Goal: Task Accomplishment & Management: Use online tool/utility

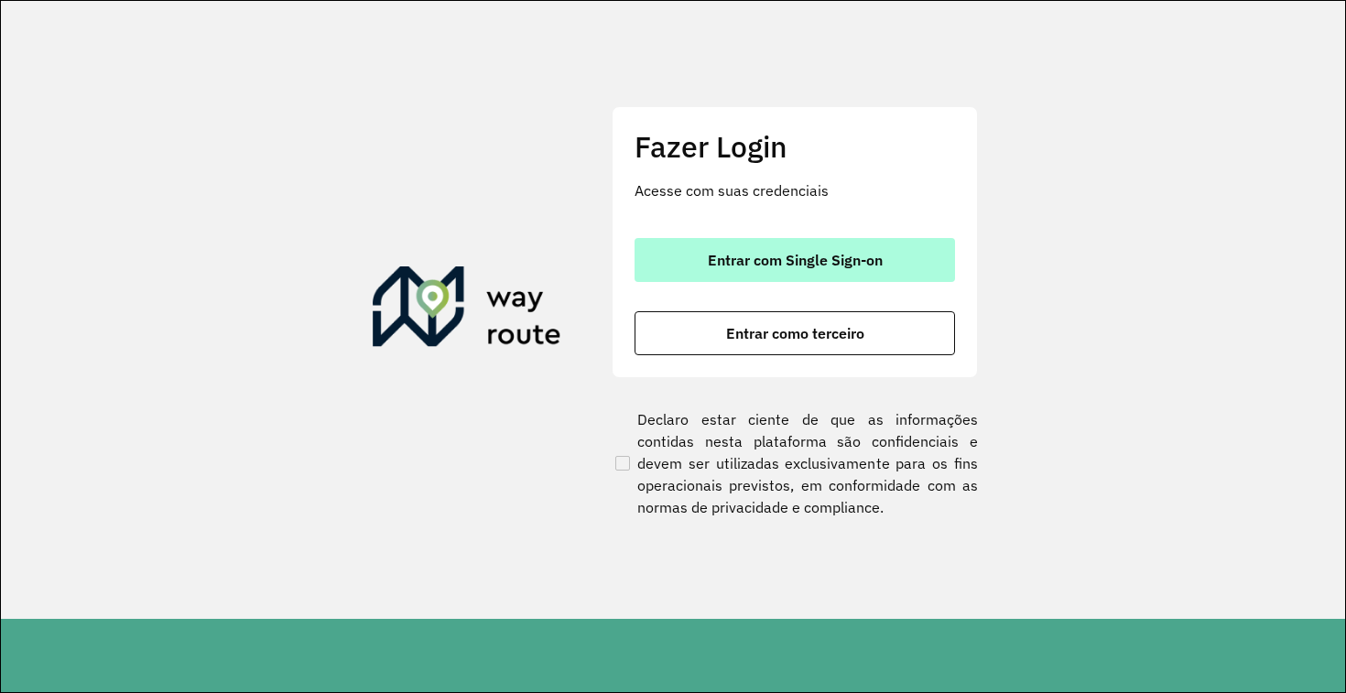
click at [775, 261] on span "Entrar com Single Sign-on" at bounding box center [795, 260] width 175 height 15
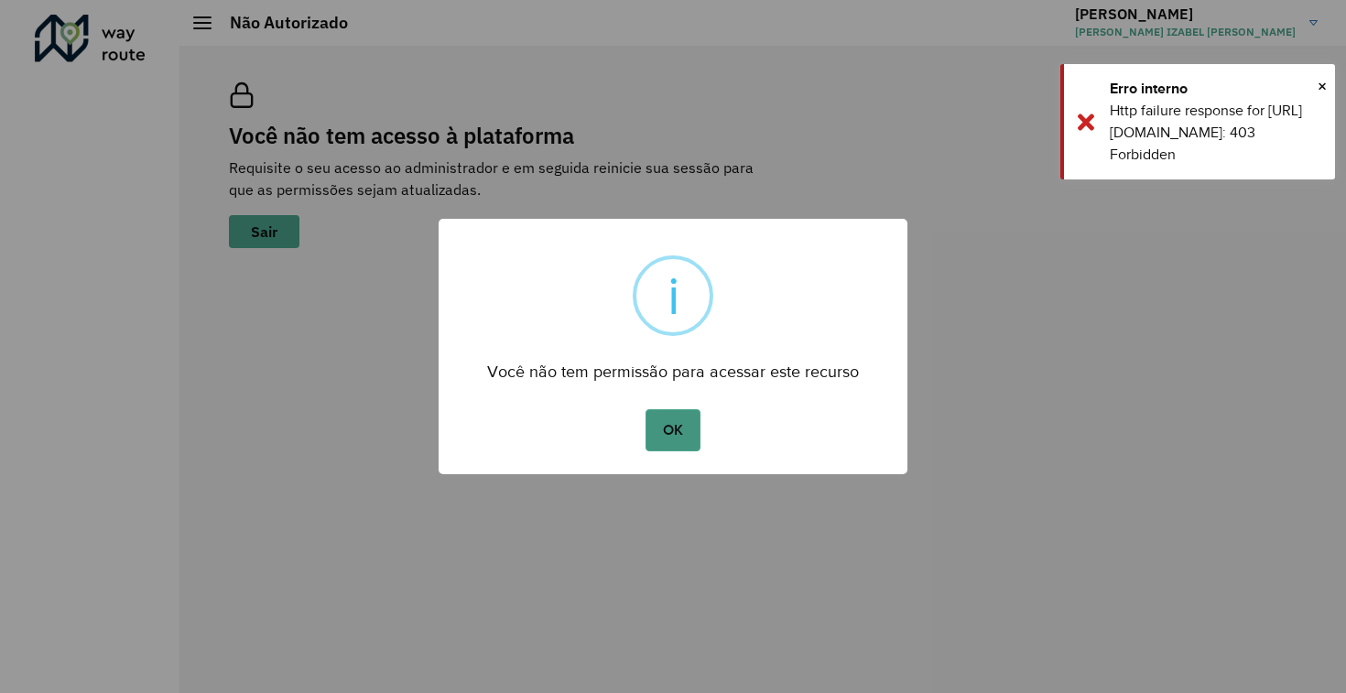
click at [675, 440] on button "OK" at bounding box center [672, 430] width 54 height 42
